Goal: Task Accomplishment & Management: Manage account settings

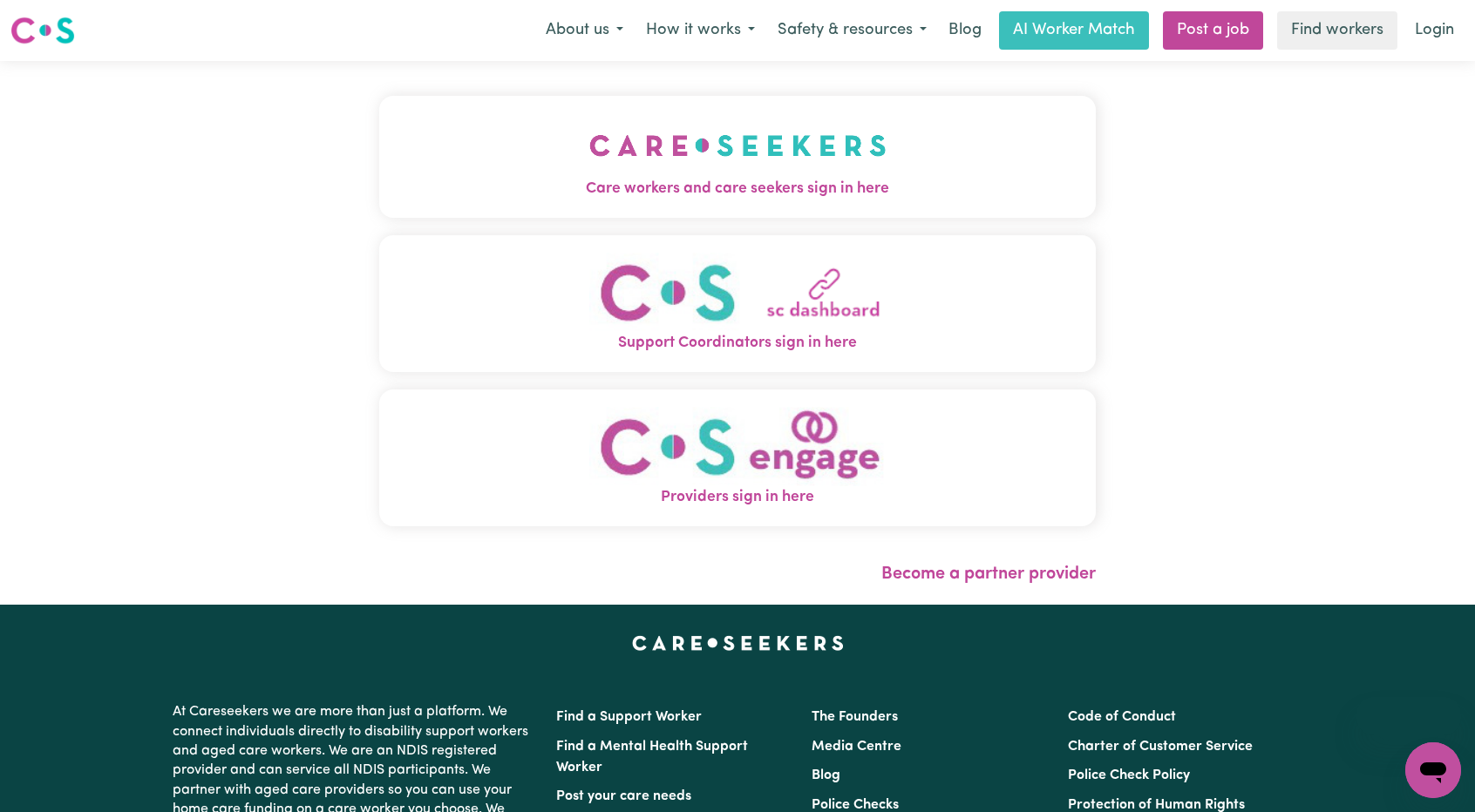
click at [869, 140] on img "Care workers and care seekers sign in here" at bounding box center [737, 145] width 297 height 64
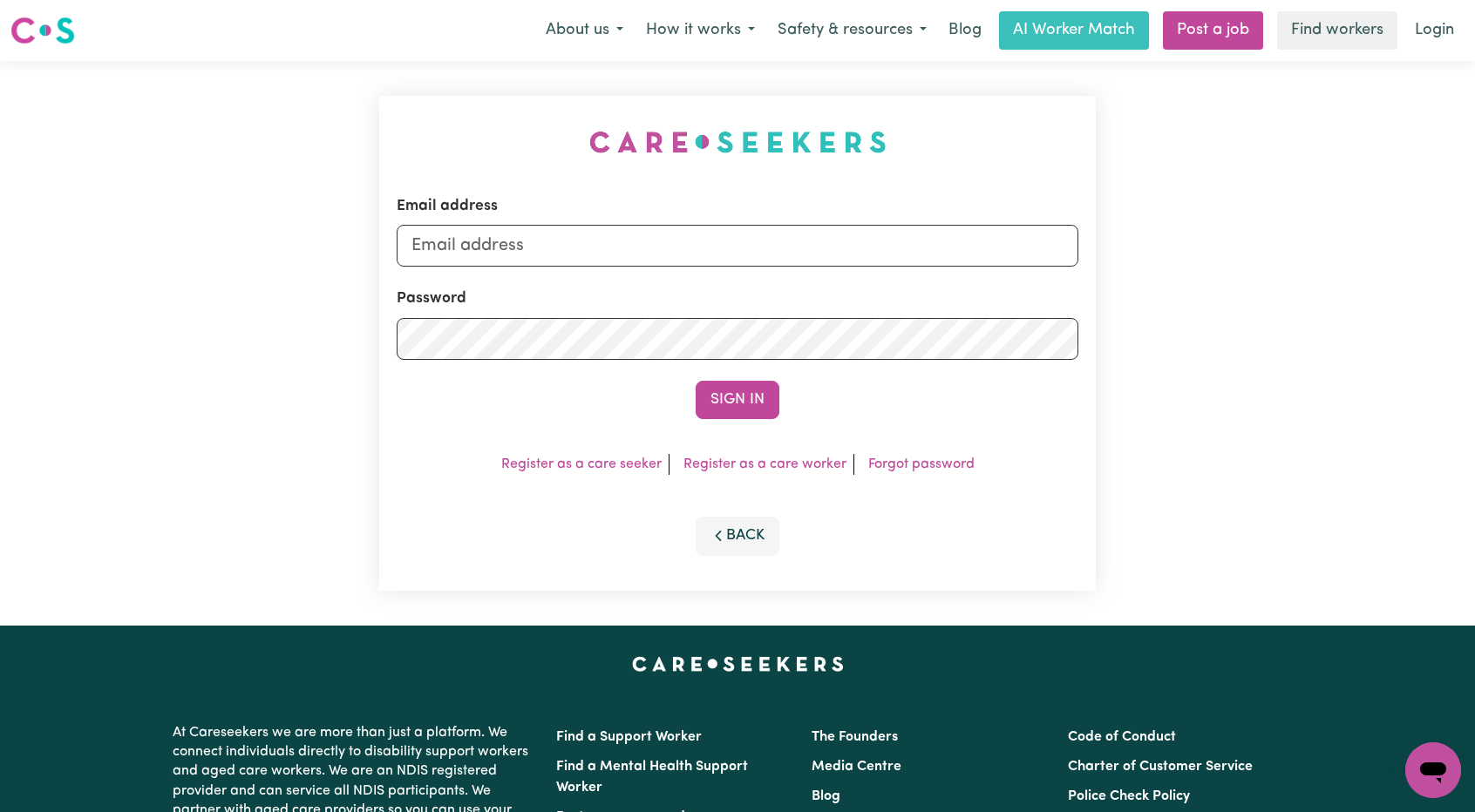
click at [824, 223] on div "Email address" at bounding box center [737, 231] width 682 height 72
click at [788, 241] on input "Email address" at bounding box center [737, 245] width 682 height 42
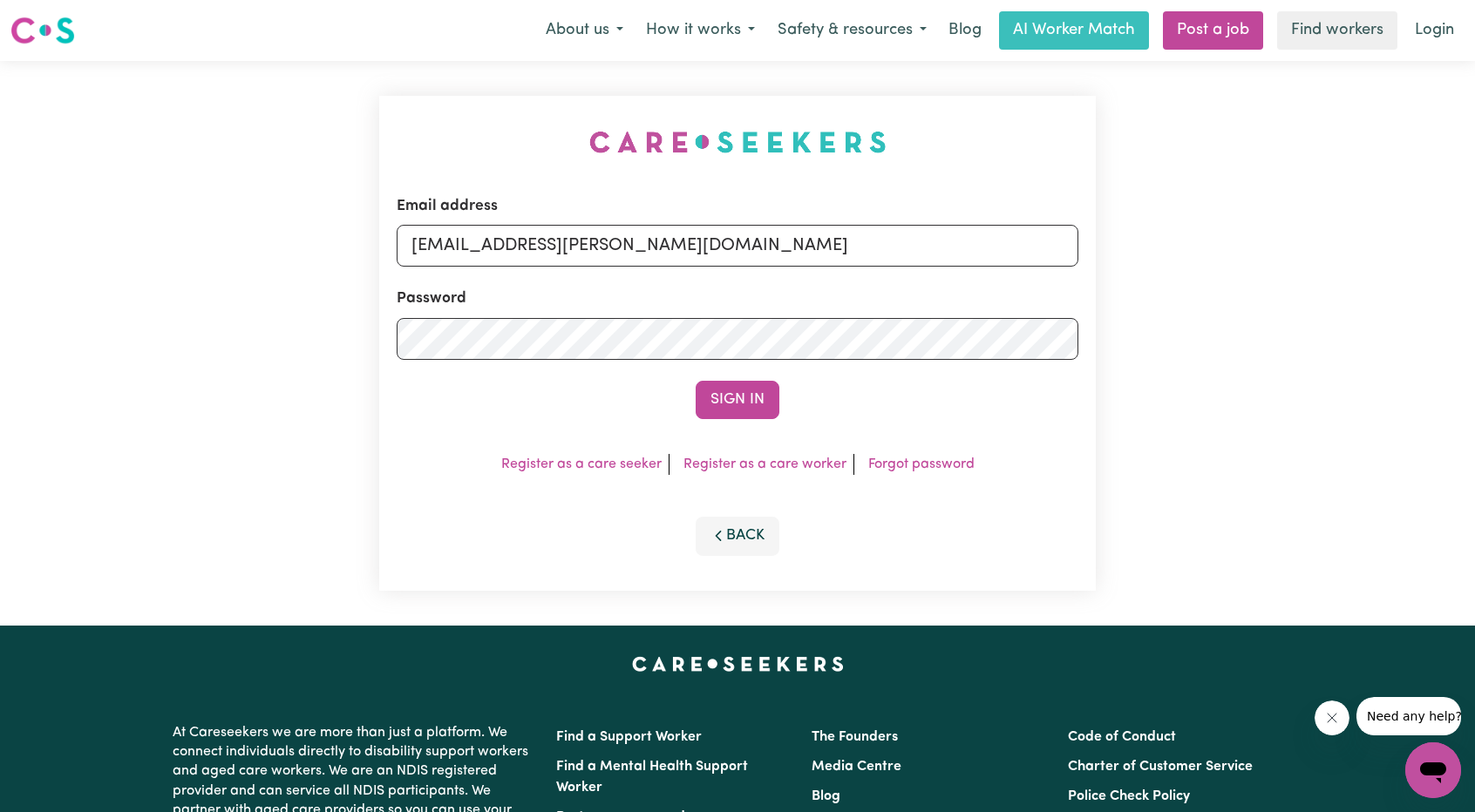
drag, startPoint x: 505, startPoint y: 249, endPoint x: 879, endPoint y: 292, distance: 376.5
click at [882, 290] on form "Email address [EMAIL_ADDRESS][PERSON_NAME][DOMAIN_NAME] Password Sign In" at bounding box center [737, 307] width 682 height 224
type input "superuser~[EMAIL_ADDRESS][DOMAIN_NAME]"
click at [723, 381] on button "Sign In" at bounding box center [737, 400] width 84 height 38
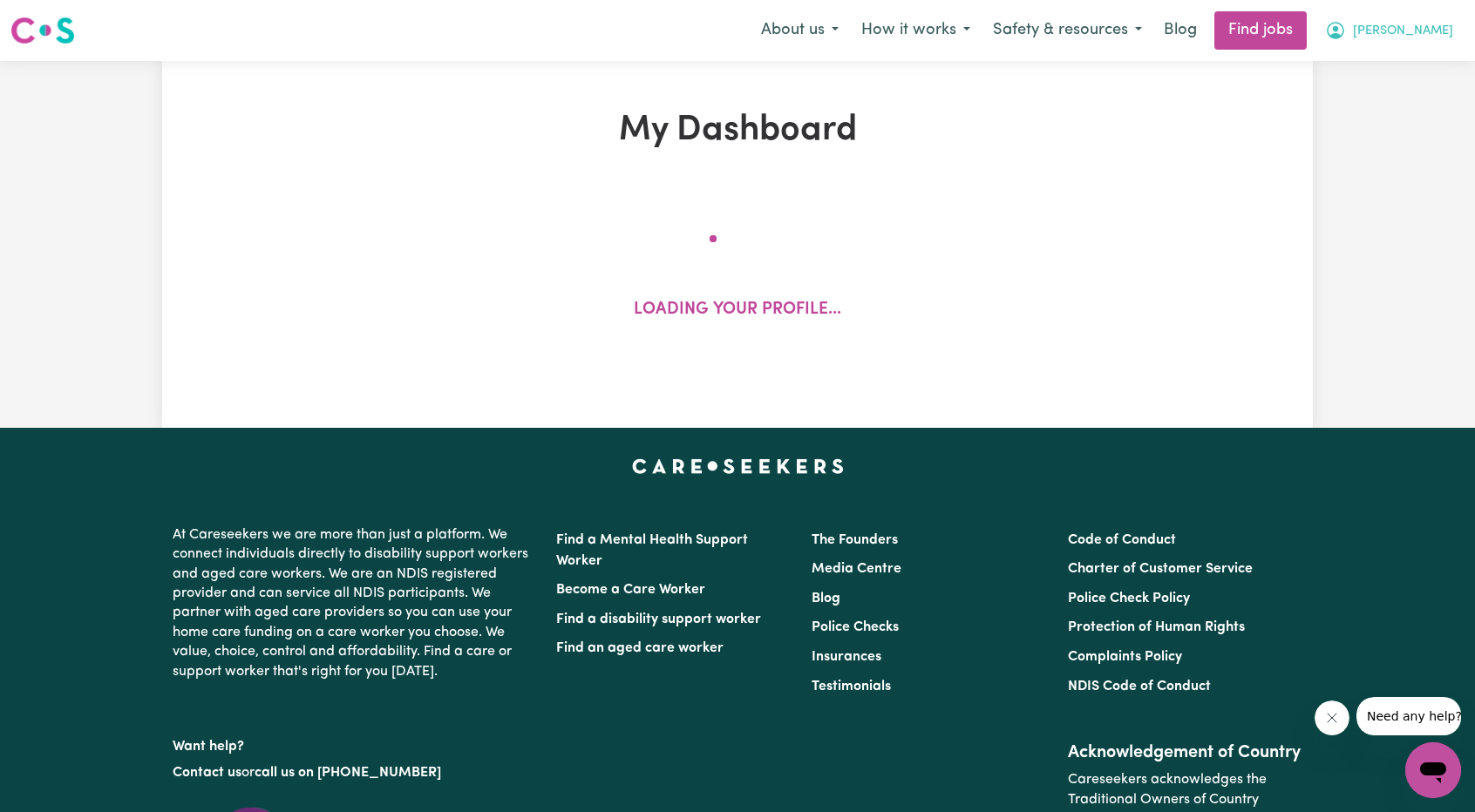
click at [1346, 41] on icon "My Account" at bounding box center [1335, 30] width 21 height 21
click at [1399, 63] on link "My Account" at bounding box center [1395, 68] width 138 height 33
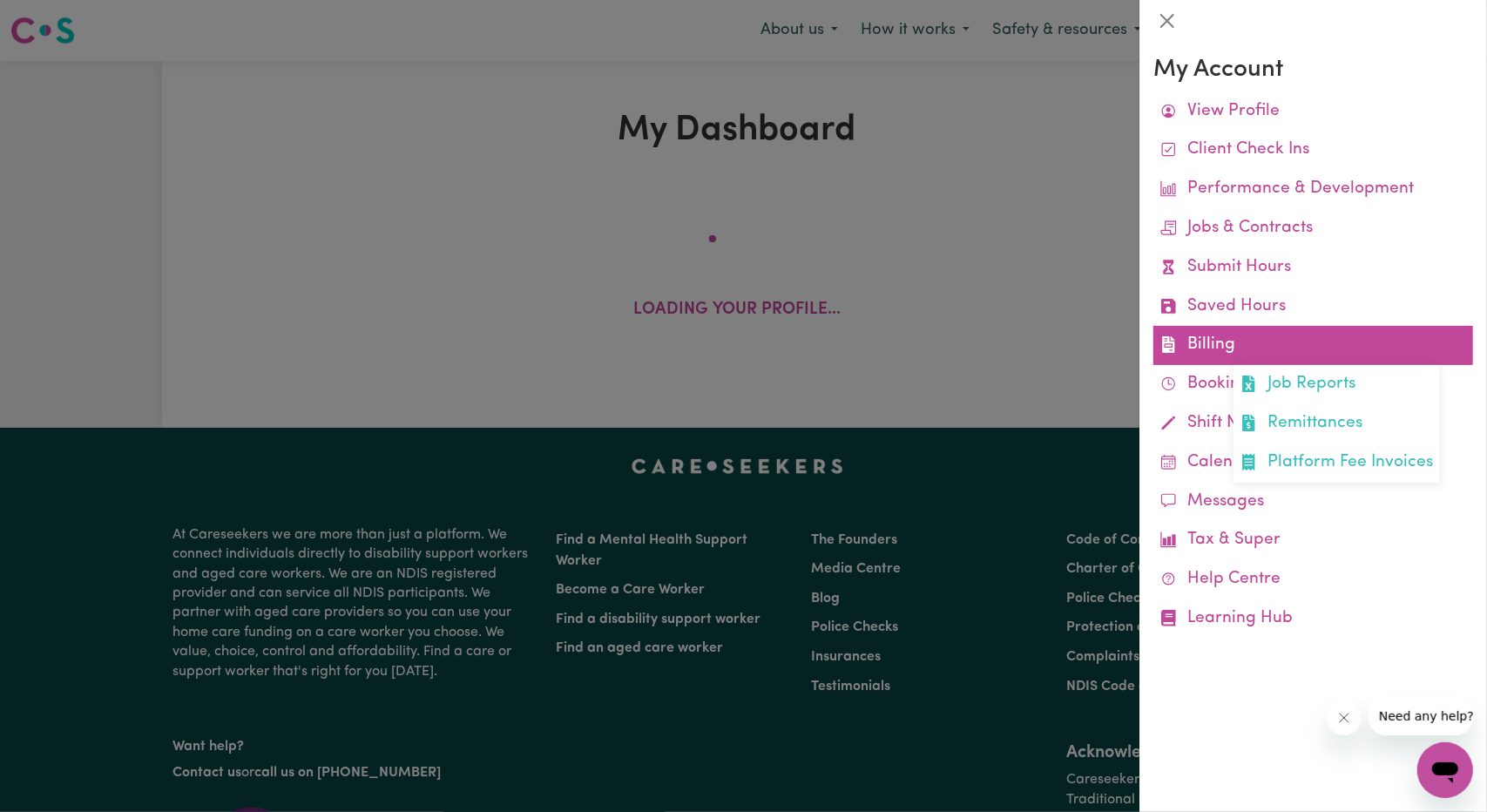
click at [1228, 337] on link "Billing Job Reports Remittances Platform Fee Invoices" at bounding box center [1314, 345] width 320 height 39
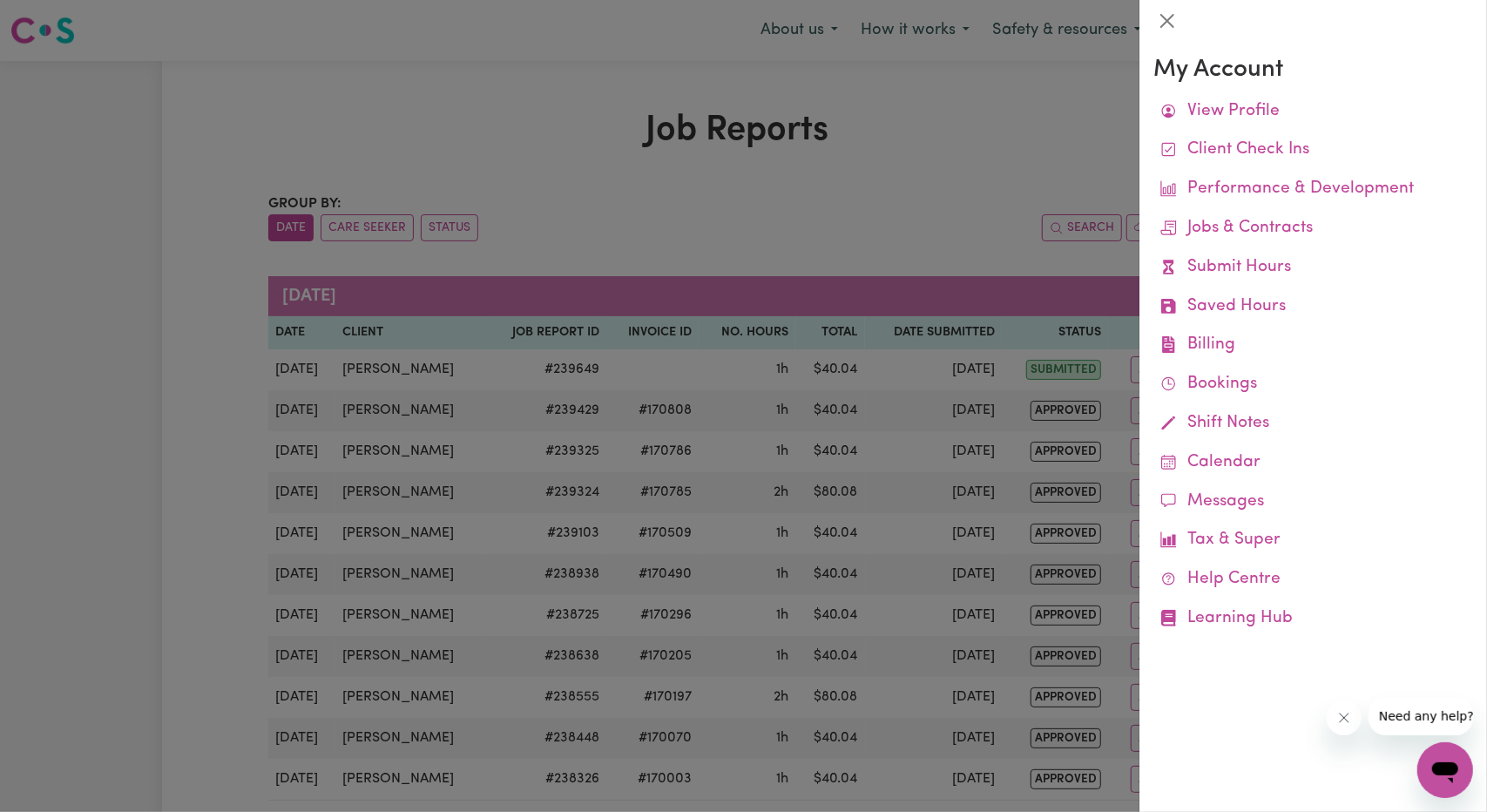
click at [981, 147] on div at bounding box center [743, 406] width 1487 height 812
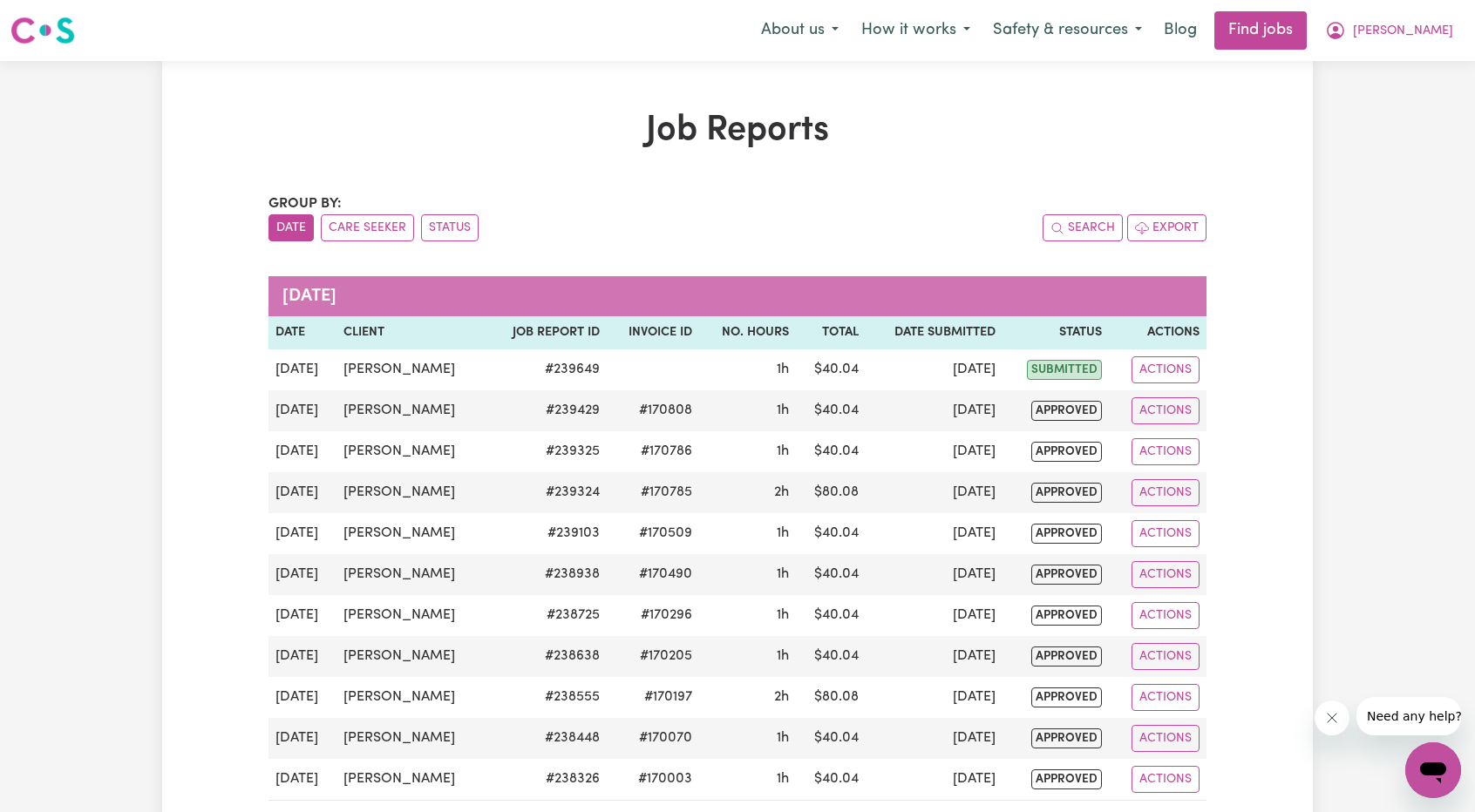
click at [1441, 49] on div "About us How it works Safety & resources Blog Find jobs [PERSON_NAME]" at bounding box center [1107, 30] width 715 height 38
click at [1440, 41] on button "[PERSON_NAME]" at bounding box center [1389, 30] width 151 height 36
click at [1399, 139] on link "Logout" at bounding box center [1395, 134] width 138 height 33
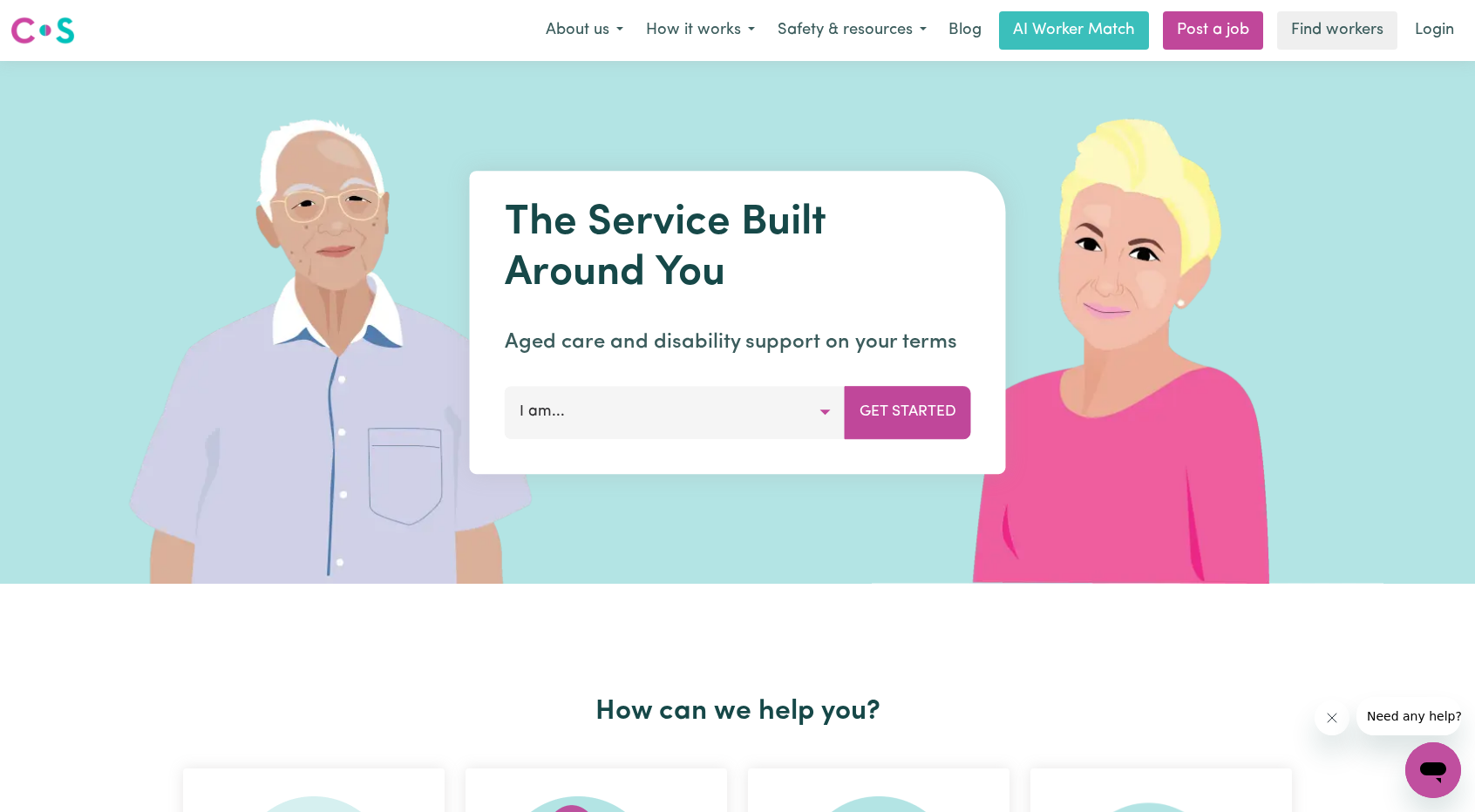
click at [1426, 45] on link "Login" at bounding box center [1434, 30] width 60 height 38
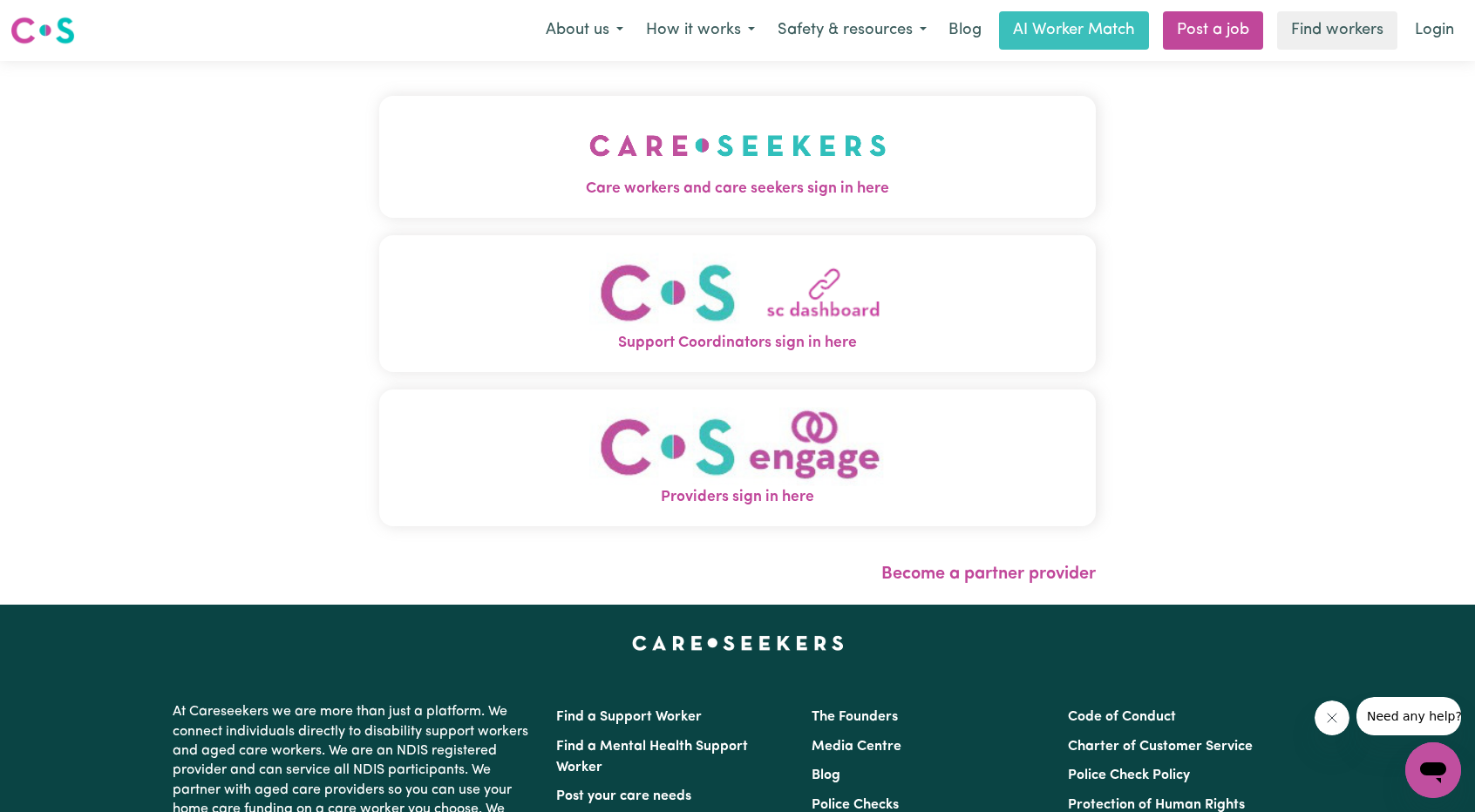
click at [742, 172] on img "Care workers and care seekers sign in here" at bounding box center [737, 145] width 297 height 64
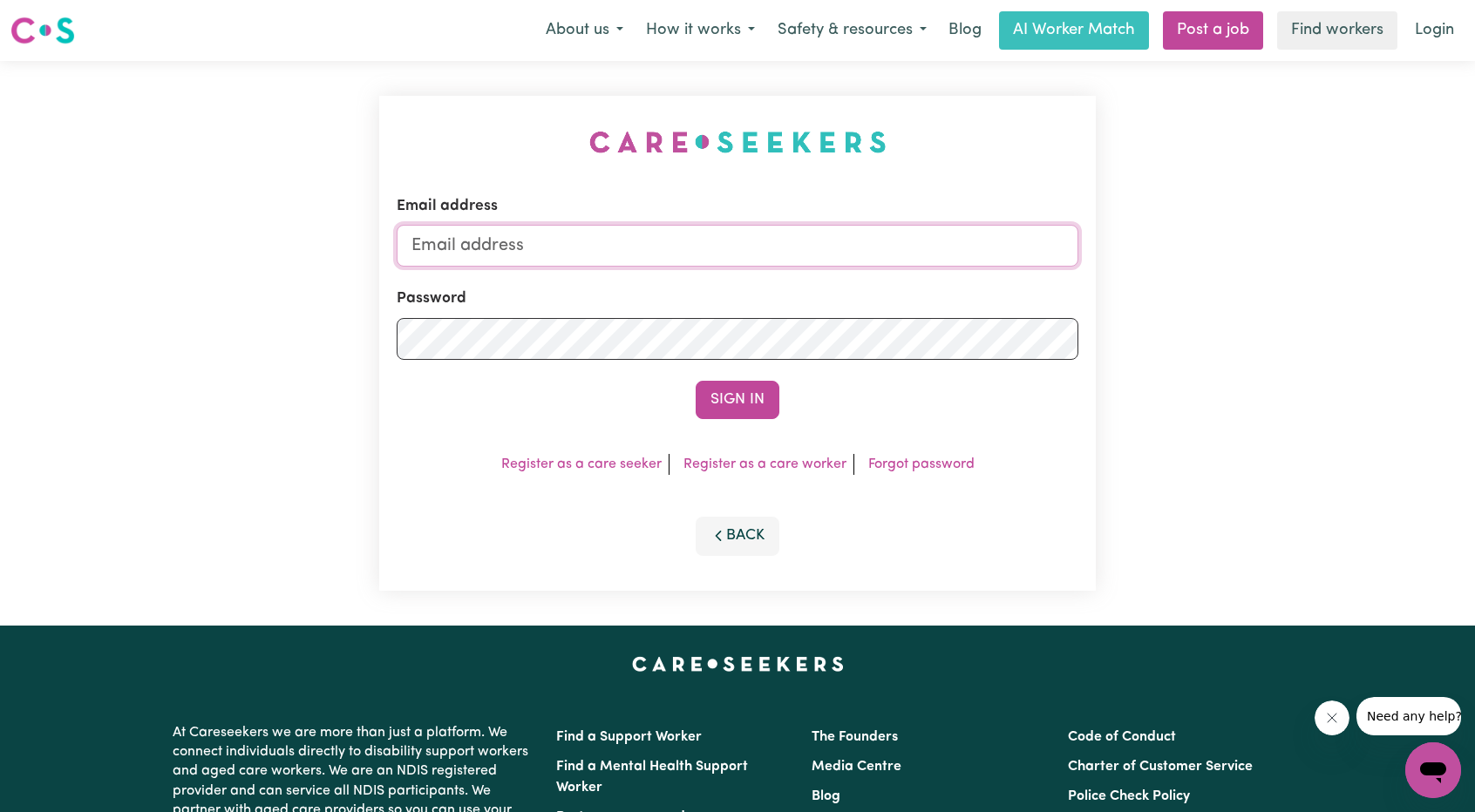
click at [606, 237] on input "Email address" at bounding box center [737, 245] width 682 height 42
drag, startPoint x: 648, startPoint y: 247, endPoint x: 873, endPoint y: 250, distance: 225.0
click at [873, 250] on input "[EMAIL_ADDRESS][PERSON_NAME][DOMAIN_NAME]" at bounding box center [737, 245] width 682 height 42
type input "[EMAIL_ADDRESS][DOMAIN_NAME]"
click at [713, 400] on button "Sign In" at bounding box center [737, 400] width 84 height 38
